Goal: Task Accomplishment & Management: Use online tool/utility

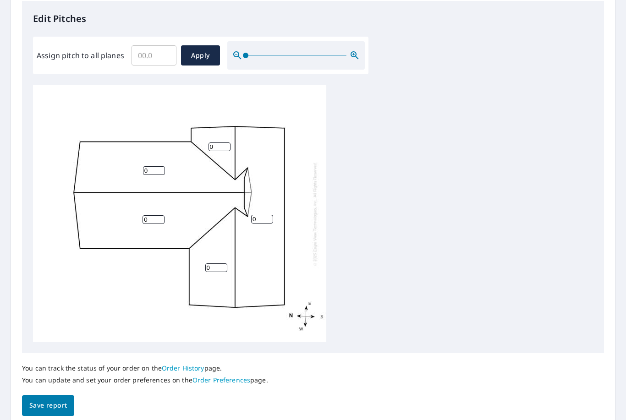
scroll to position [245, 0]
click at [150, 216] on input "0" at bounding box center [153, 220] width 22 height 9
click at [164, 57] on input "Assign pitch to all planes" at bounding box center [153, 56] width 45 height 26
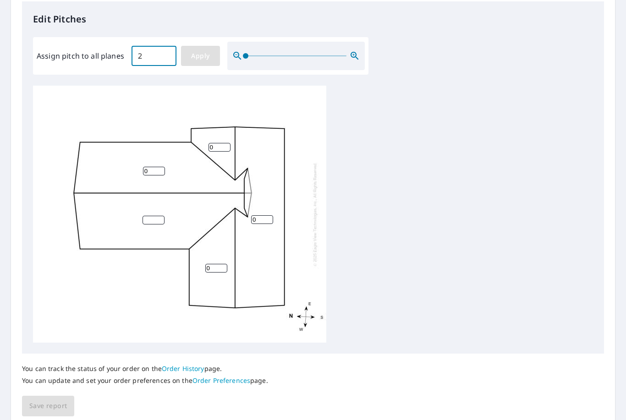
type input "2"
click at [217, 57] on button "Apply" at bounding box center [200, 56] width 39 height 20
type input "2"
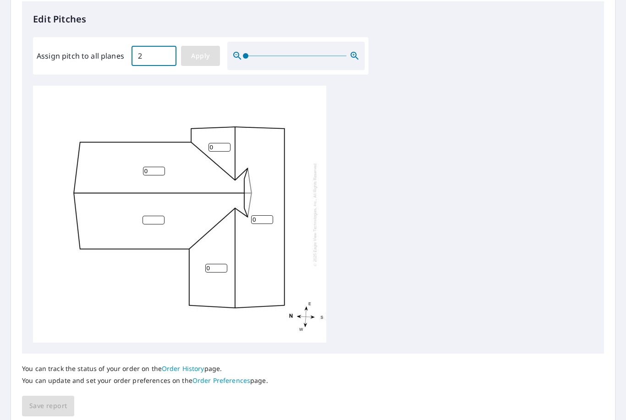
type input "2"
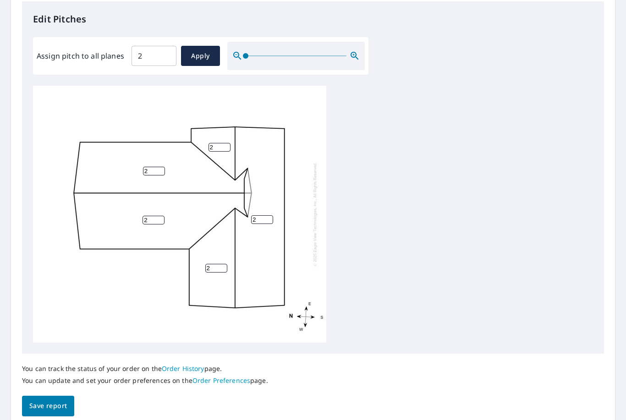
click at [47, 400] on span "Save report" at bounding box center [48, 405] width 38 height 11
click at [41, 401] on span "Save report" at bounding box center [48, 406] width 38 height 11
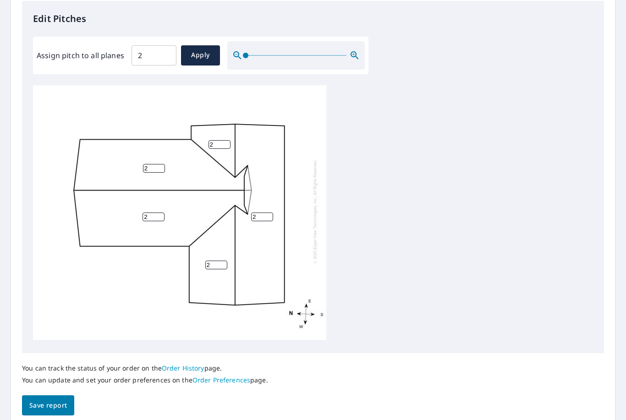
scroll to position [278, 0]
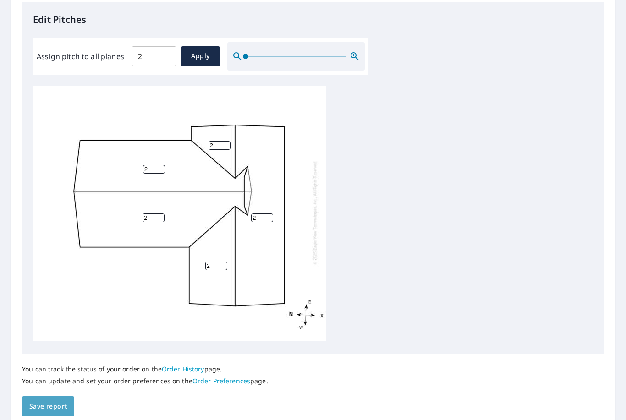
click at [50, 401] on span "Save report" at bounding box center [48, 406] width 38 height 11
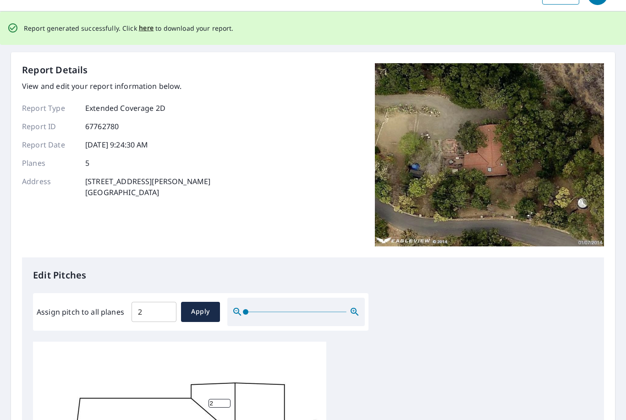
scroll to position [0, 0]
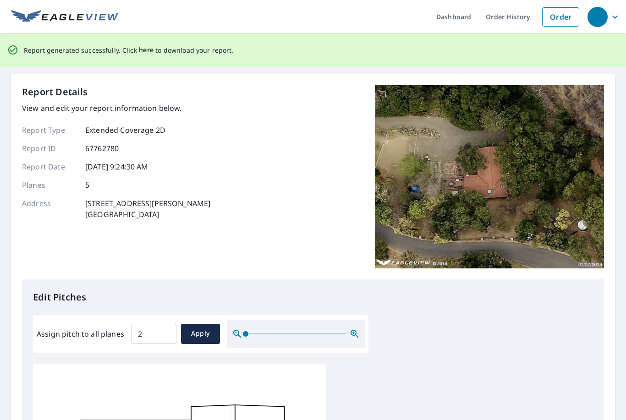
click at [142, 51] on span "here" at bounding box center [146, 49] width 15 height 11
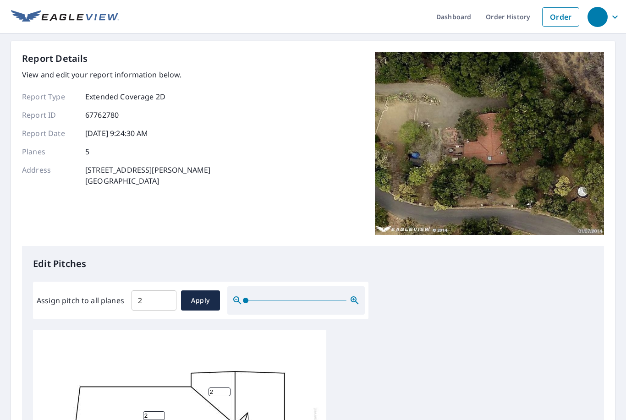
click at [594, 18] on div "button" at bounding box center [597, 17] width 20 height 20
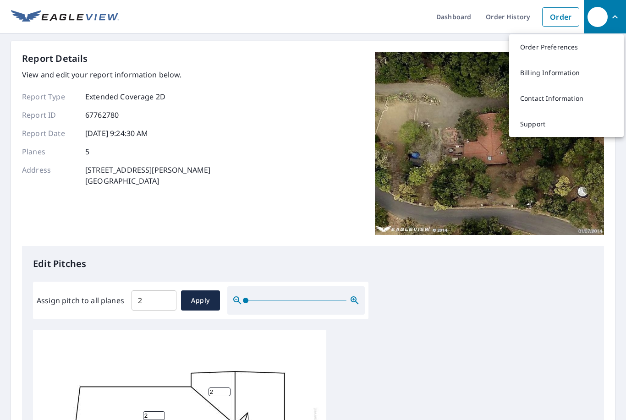
click at [272, 99] on div "Report Details View and edit your report information below. Report Type Extende…" at bounding box center [313, 149] width 582 height 194
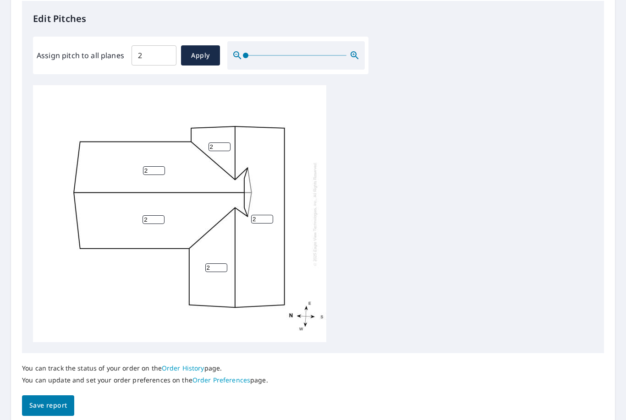
scroll to position [245, 0]
